Goal: Transaction & Acquisition: Download file/media

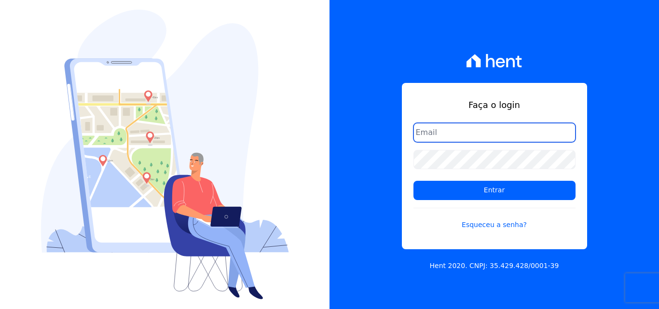
click at [439, 131] on input "email" at bounding box center [494, 132] width 162 height 19
type input "ligia.dias@construtoralaterza.com.br"
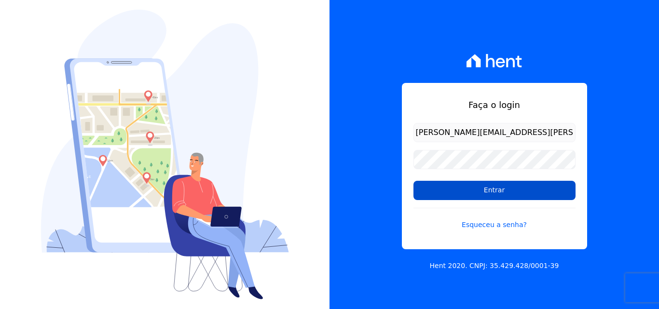
click at [472, 195] on input "Entrar" at bounding box center [494, 190] width 162 height 19
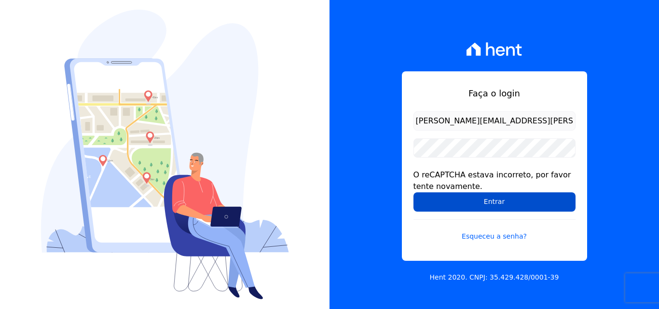
click at [446, 201] on input "Entrar" at bounding box center [494, 201] width 162 height 19
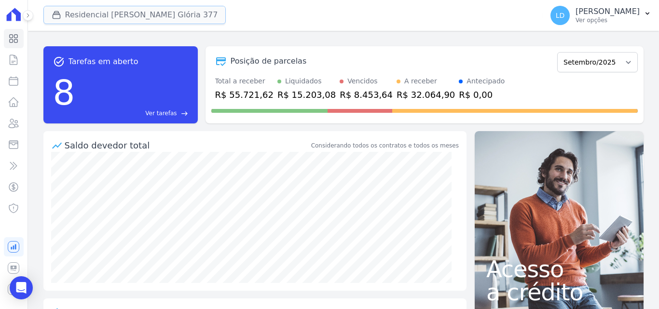
click at [120, 16] on button "Residencial [PERSON_NAME] Glória 377" at bounding box center [134, 15] width 183 height 18
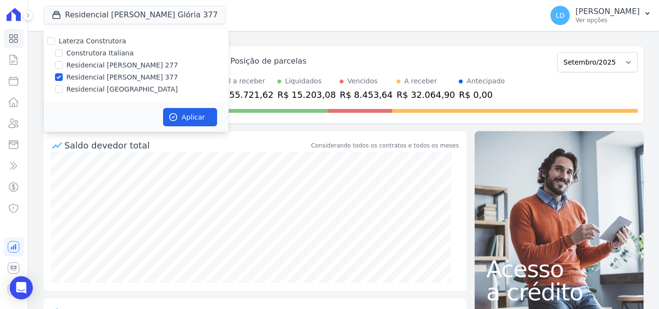
click at [98, 41] on label "Laterza Construtora" at bounding box center [93, 41] width 68 height 8
click at [55, 41] on input "Laterza Construtora" at bounding box center [51, 41] width 8 height 8
checkbox input "true"
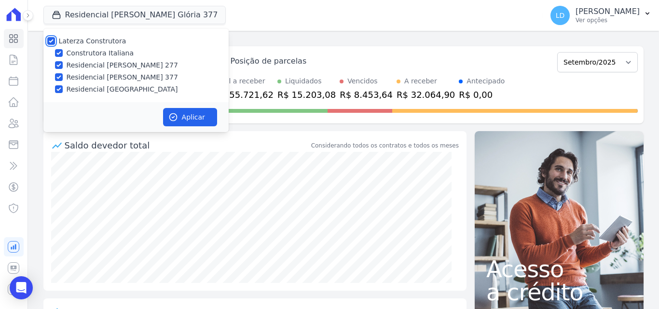
checkbox input "true"
click at [214, 109] on button "Aplicar" at bounding box center [190, 117] width 54 height 18
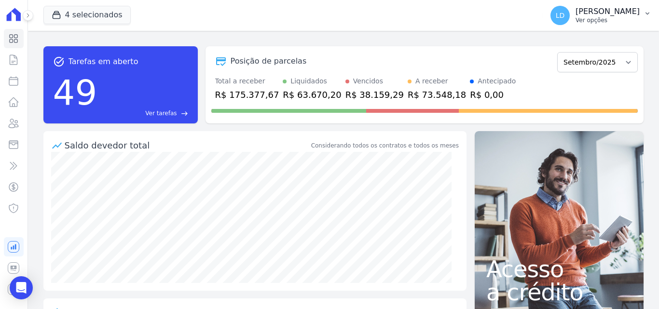
click at [569, 19] on span "LD" at bounding box center [559, 15] width 19 height 19
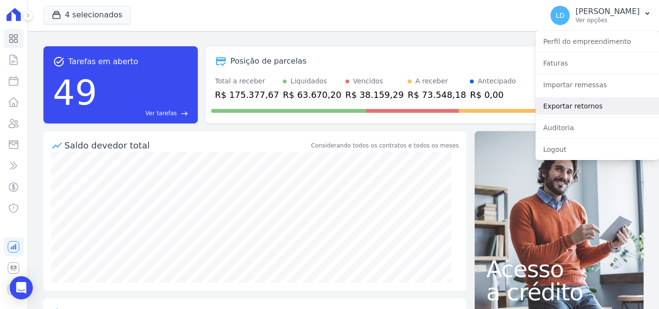
click at [585, 106] on link "Exportar retornos" at bounding box center [596, 105] width 123 height 17
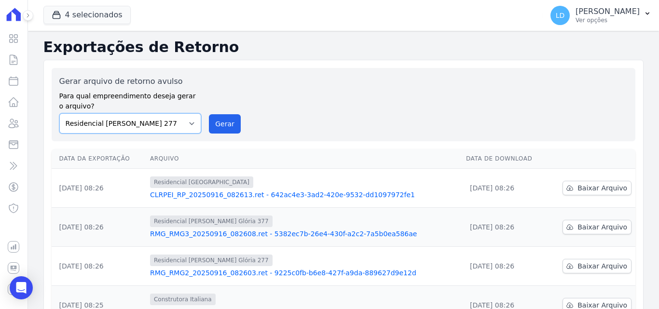
click at [173, 131] on select "Construtora Italiana Residencial [PERSON_NAME] 277 Residencial [PERSON_NAME][ST…" at bounding box center [130, 123] width 142 height 20
select select "29fc0423-bfd4-480a-835e-7e440cfe6eb8"
click at [59, 113] on select "Construtora Italiana Residencial [PERSON_NAME] 277 Residencial [PERSON_NAME][ST…" at bounding box center [130, 123] width 142 height 20
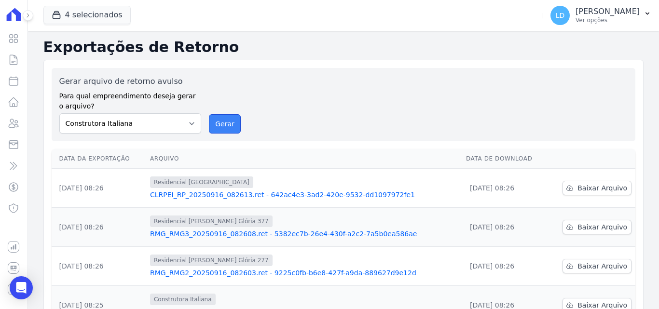
click at [229, 122] on button "Gerar" at bounding box center [225, 123] width 32 height 19
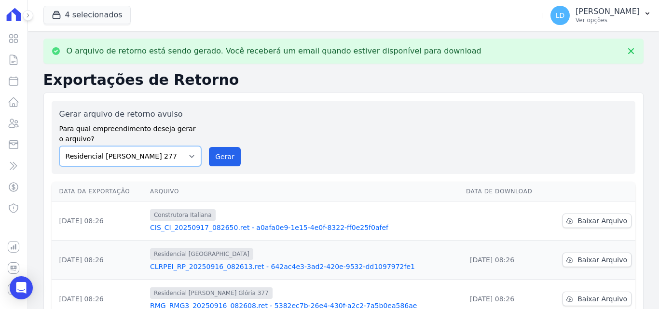
click at [146, 157] on select "Construtora Italiana Residencial [PERSON_NAME] 277 Residencial [PERSON_NAME][ST…" at bounding box center [130, 156] width 142 height 20
click at [59, 146] on select "Construtora Italiana Residencial [PERSON_NAME] 277 Residencial [PERSON_NAME][ST…" at bounding box center [130, 156] width 142 height 20
drag, startPoint x: 226, startPoint y: 156, endPoint x: 351, endPoint y: 85, distance: 143.8
click at [226, 156] on button "Gerar" at bounding box center [225, 156] width 32 height 19
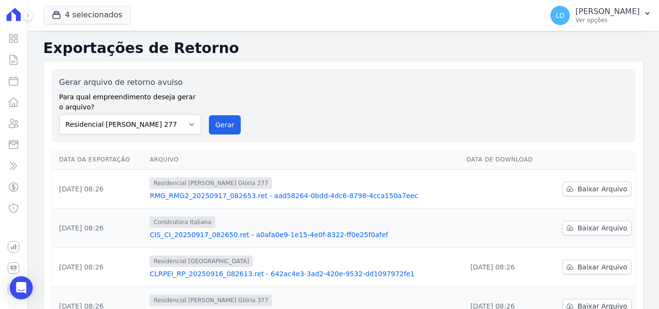
scroll to position [48, 0]
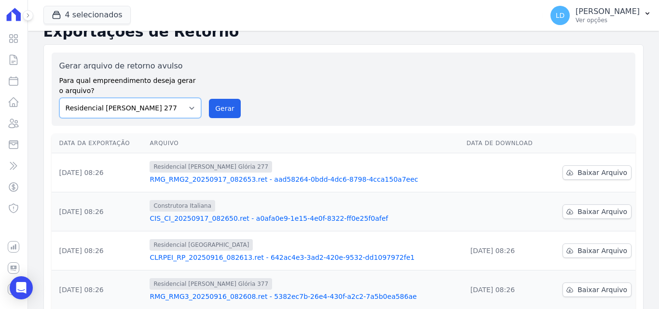
click at [161, 115] on select "Construtora Italiana Residencial [PERSON_NAME] 277 Residencial [PERSON_NAME][ST…" at bounding box center [130, 108] width 142 height 20
select select "0cd9190e-dfd9-46e5-afc8-7298ef4c0c2b"
click at [59, 98] on select "Construtora Italiana Residencial [PERSON_NAME] 277 Residencial [PERSON_NAME][ST…" at bounding box center [130, 108] width 142 height 20
click at [215, 114] on button "Gerar" at bounding box center [225, 108] width 32 height 19
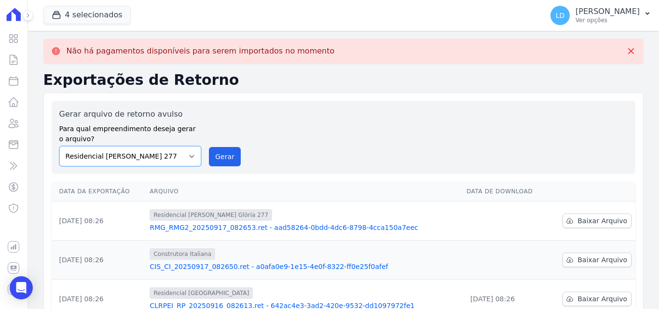
click at [166, 160] on select "Construtora Italiana Residencial [PERSON_NAME] 277 Residencial [PERSON_NAME][ST…" at bounding box center [130, 156] width 142 height 20
click at [59, 146] on select "Construtora Italiana Residencial [PERSON_NAME] 277 Residencial [PERSON_NAME][ST…" at bounding box center [130, 156] width 142 height 20
click at [173, 158] on select "Construtora Italiana Residencial [PERSON_NAME] 277 Residencial [PERSON_NAME][ST…" at bounding box center [130, 156] width 142 height 20
select select "6440c0a1-232b-4aa1-adfe-88cb95fffe46"
click at [59, 146] on select "Construtora Italiana Residencial [PERSON_NAME] 277 Residencial [PERSON_NAME][ST…" at bounding box center [130, 156] width 142 height 20
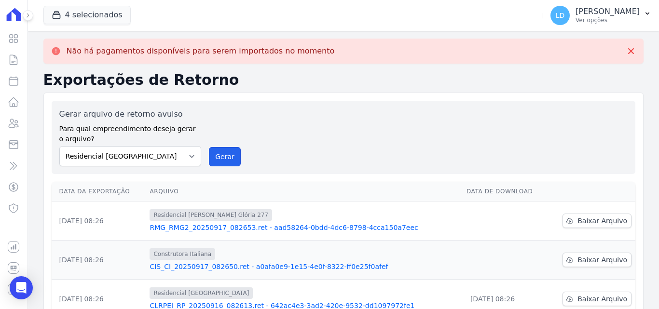
drag, startPoint x: 218, startPoint y: 165, endPoint x: 366, endPoint y: 95, distance: 163.3
click at [219, 164] on button "Gerar" at bounding box center [225, 156] width 32 height 19
click at [622, 23] on p "Ver opções" at bounding box center [607, 20] width 64 height 8
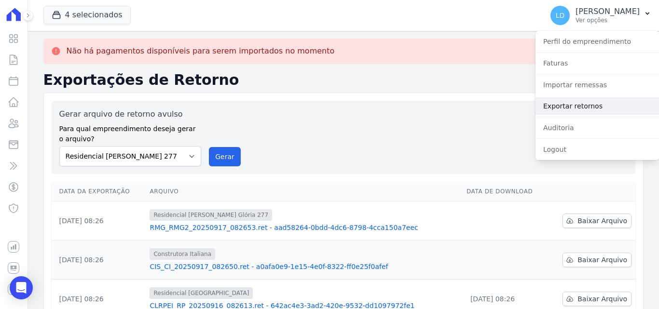
click at [562, 108] on link "Exportar retornos" at bounding box center [596, 105] width 123 height 17
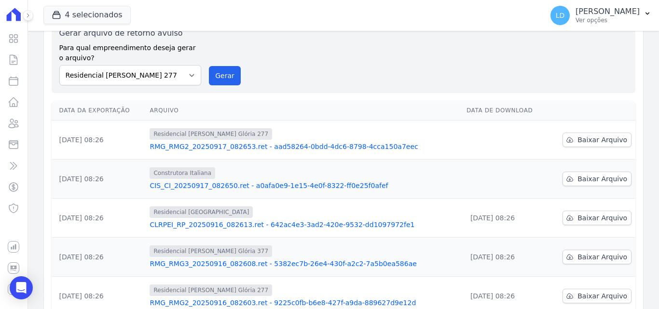
scroll to position [0, 0]
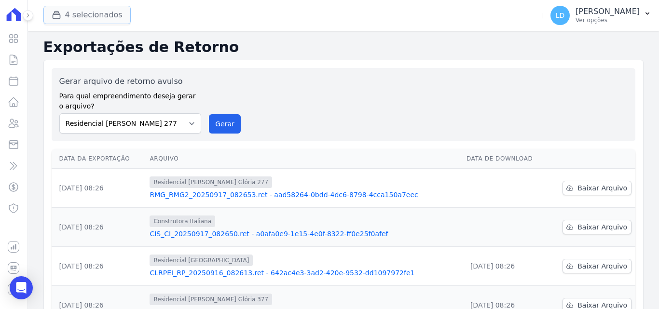
click at [81, 22] on button "4 selecionados" at bounding box center [86, 15] width 87 height 18
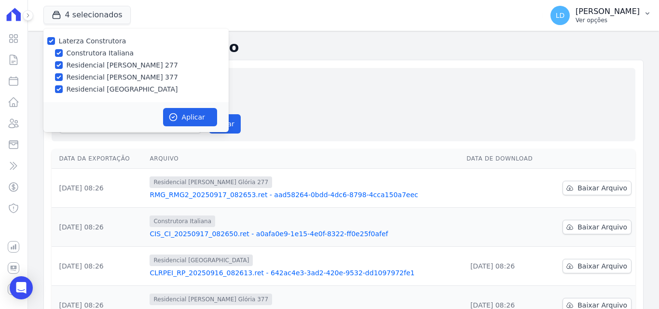
click at [625, 14] on p "[PERSON_NAME]" at bounding box center [607, 12] width 64 height 10
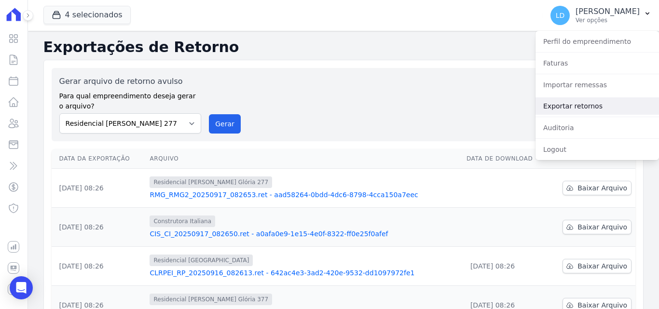
click at [556, 106] on link "Exportar retornos" at bounding box center [596, 105] width 123 height 17
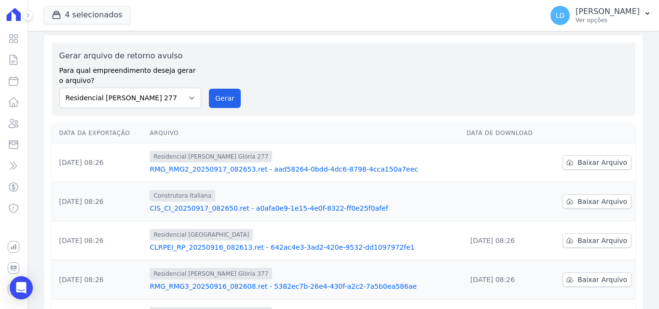
scroll to position [48, 0]
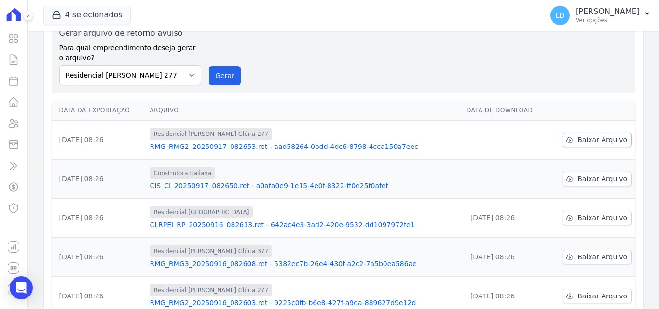
click at [582, 139] on span "Baixar Arquivo" at bounding box center [602, 140] width 50 height 10
click at [580, 181] on span "Baixar Arquivo" at bounding box center [602, 179] width 50 height 10
click at [158, 81] on select "Construtora Italiana Residencial [PERSON_NAME] 277 Residencial [PERSON_NAME][ST…" at bounding box center [130, 75] width 142 height 20
select select "29fc0423-bfd4-480a-835e-7e440cfe6eb8"
click at [59, 65] on select "Construtora Italiana Residencial [PERSON_NAME] 277 Residencial [PERSON_NAME][ST…" at bounding box center [130, 75] width 142 height 20
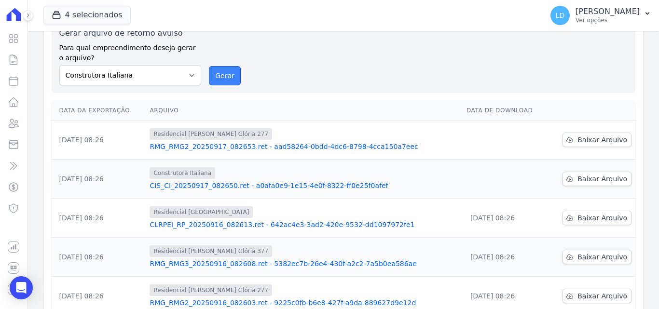
click at [227, 76] on button "Gerar" at bounding box center [225, 75] width 32 height 19
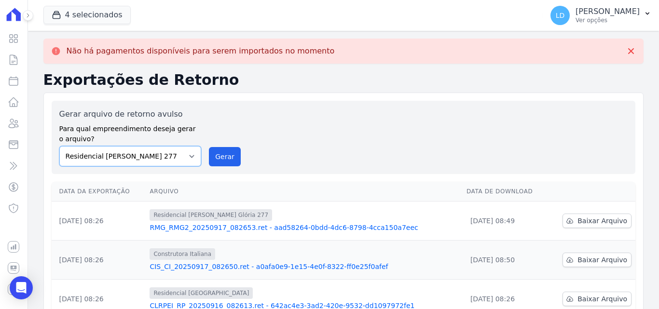
click at [121, 157] on select "Construtora Italiana Residencial [PERSON_NAME] 277 Residencial [PERSON_NAME][ST…" at bounding box center [130, 156] width 142 height 20
click at [59, 146] on select "Construtora Italiana Residencial [PERSON_NAME] 277 Residencial [PERSON_NAME][ST…" at bounding box center [130, 156] width 142 height 20
click at [212, 162] on button "Gerar" at bounding box center [225, 156] width 32 height 19
click at [157, 158] on select "Construtora Italiana Residencial [PERSON_NAME] 277 Residencial [PERSON_NAME][ST…" at bounding box center [130, 156] width 142 height 20
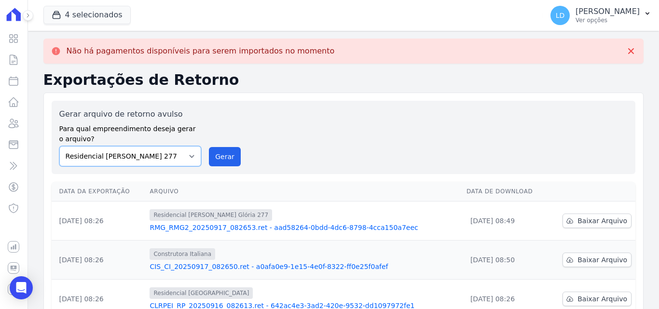
select select "0cd9190e-dfd9-46e5-afc8-7298ef4c0c2b"
click at [59, 146] on select "Construtora Italiana Residencial [PERSON_NAME] 277 Residencial [PERSON_NAME][ST…" at bounding box center [130, 156] width 142 height 20
click at [224, 158] on button "Gerar" at bounding box center [225, 156] width 32 height 19
click at [126, 162] on select "Construtora Italiana Residencial [PERSON_NAME] 277 Residencial [PERSON_NAME][ST…" at bounding box center [130, 156] width 142 height 20
drag, startPoint x: 143, startPoint y: 154, endPoint x: 143, endPoint y: 160, distance: 5.8
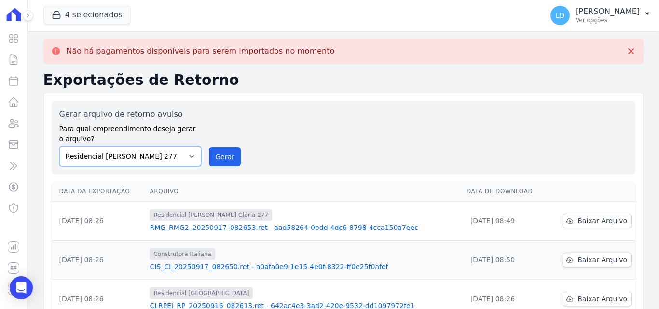
click at [143, 153] on select "Construtora Italiana Residencial [PERSON_NAME] 277 Residencial [PERSON_NAME][ST…" at bounding box center [130, 156] width 142 height 20
click at [59, 146] on select "Construtora Italiana Residencial [PERSON_NAME] 277 Residencial [PERSON_NAME][ST…" at bounding box center [130, 156] width 142 height 20
drag, startPoint x: 156, startPoint y: 169, endPoint x: 159, endPoint y: 164, distance: 5.6
click at [159, 165] on div "Gerar arquivo de retorno avulso Para qual empreendimento deseja gerar o arquivo…" at bounding box center [343, 137] width 583 height 73
click at [161, 156] on select "Construtora Italiana Residencial [PERSON_NAME] 277 Residencial [PERSON_NAME][ST…" at bounding box center [130, 156] width 142 height 20
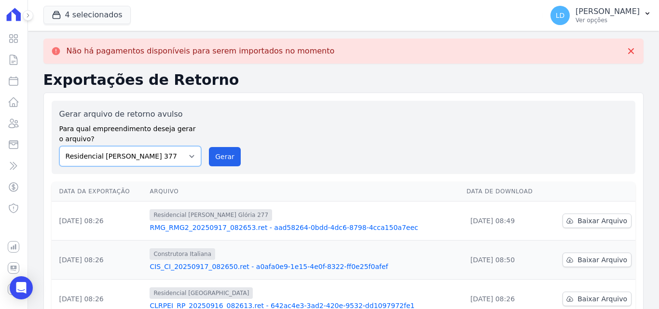
select select "6440c0a1-232b-4aa1-adfe-88cb95fffe46"
click at [59, 146] on select "Construtora Italiana Residencial [PERSON_NAME] 277 Residencial [PERSON_NAME][ST…" at bounding box center [130, 156] width 142 height 20
click at [229, 153] on button "Gerar" at bounding box center [225, 156] width 32 height 19
drag, startPoint x: 590, startPoint y: 17, endPoint x: 588, endPoint y: 35, distance: 17.9
click at [590, 18] on p "Ver opções" at bounding box center [607, 20] width 64 height 8
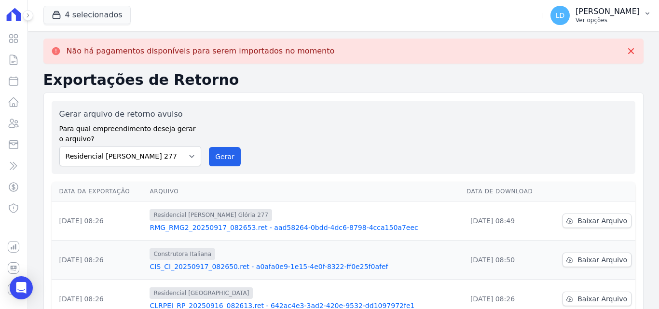
click at [615, 26] on button "LD [PERSON_NAME] Ver opções" at bounding box center [600, 15] width 116 height 27
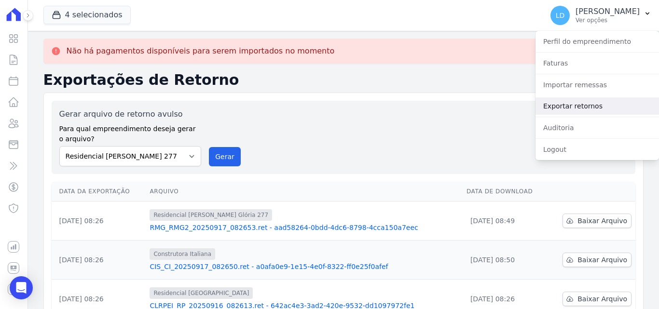
click at [581, 106] on link "Exportar retornos" at bounding box center [596, 105] width 123 height 17
